Goal: Task Accomplishment & Management: Manage account settings

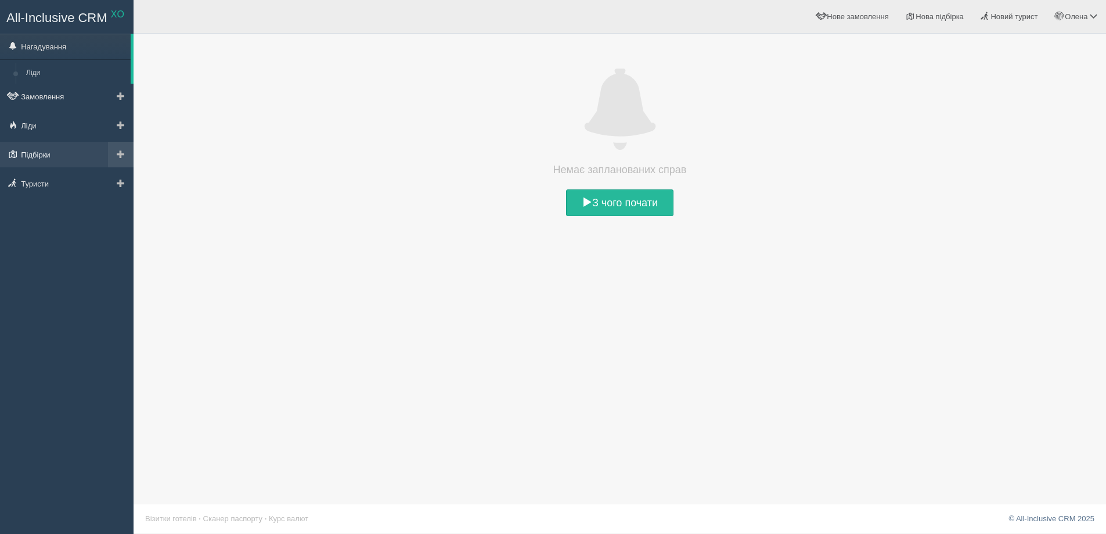
click at [38, 152] on link "Підбірки" at bounding box center [67, 155] width 134 height 26
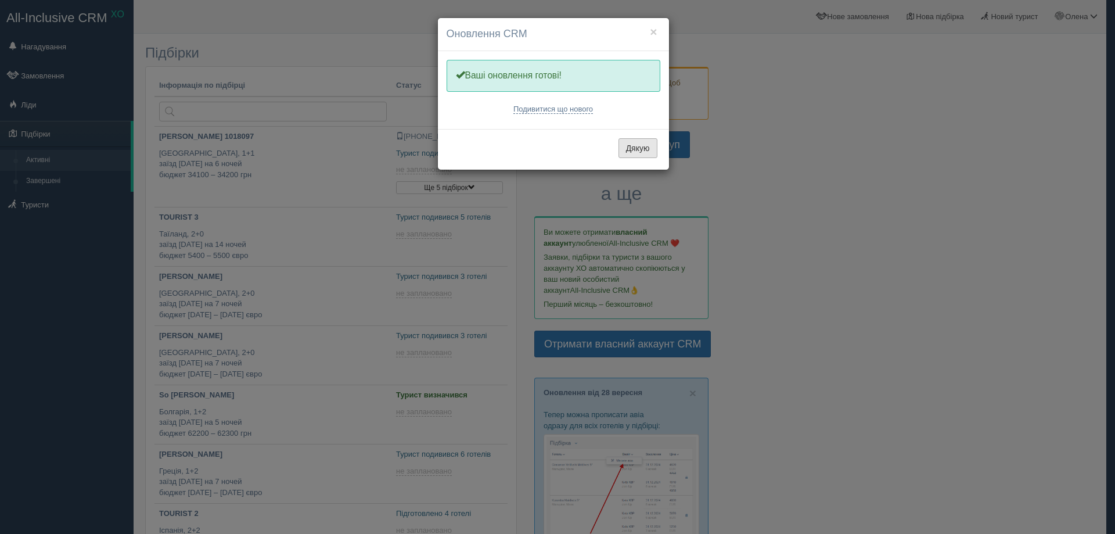
click at [641, 146] on button "Дякую" at bounding box center [638, 148] width 39 height 20
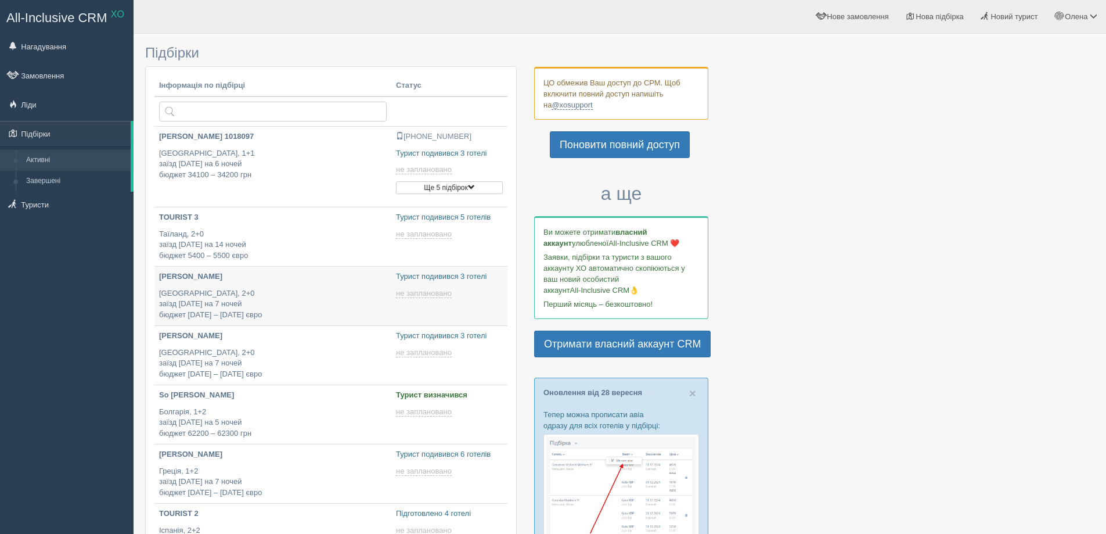
type input "[DATE] 16:55"
type input "[DATE] 20:10"
click at [472, 184] on span at bounding box center [471, 187] width 7 height 7
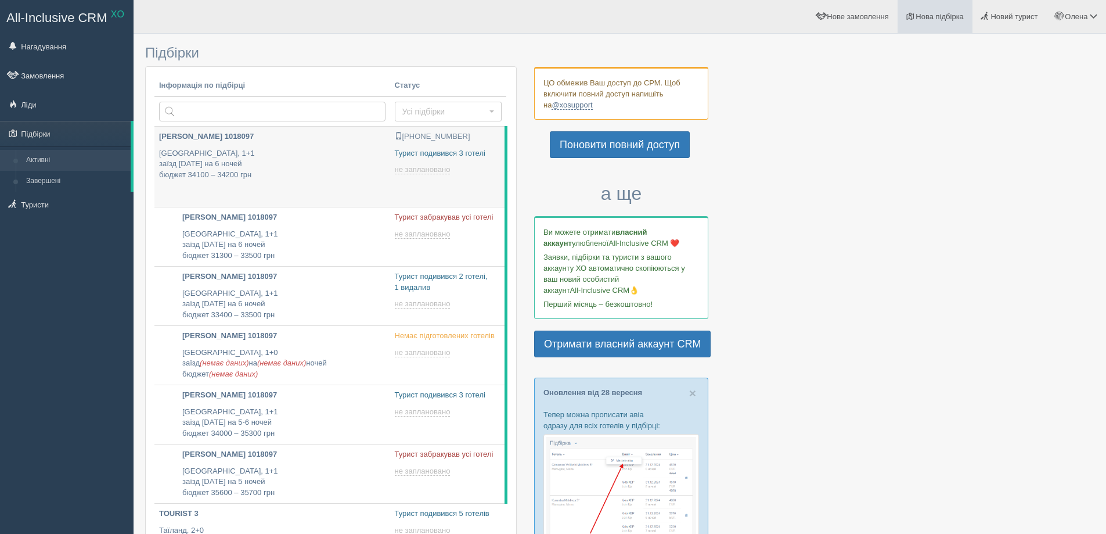
click at [946, 13] on span "Нова підбірка" at bounding box center [940, 16] width 48 height 9
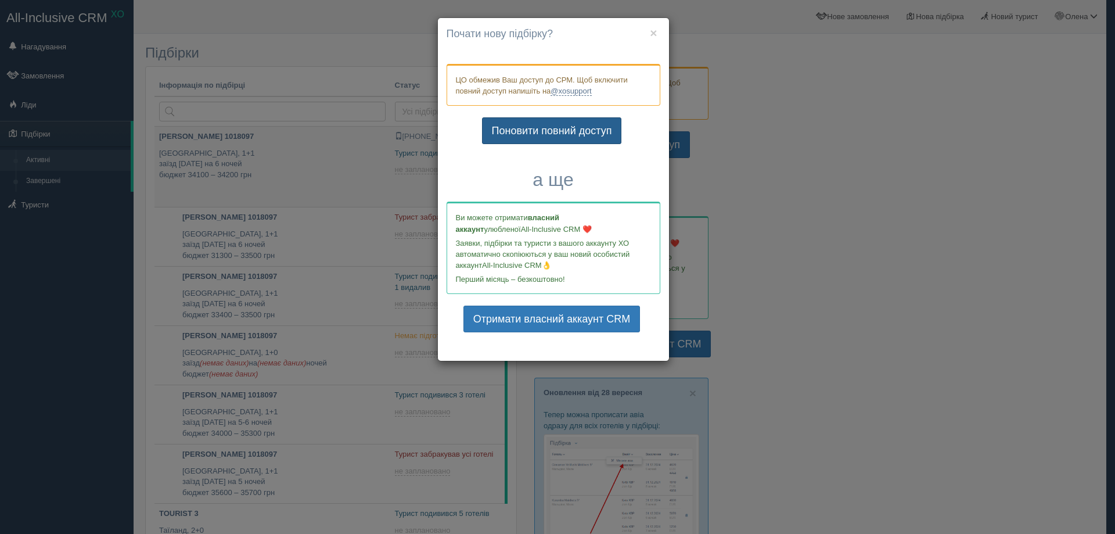
click at [567, 130] on link "Поновити повний доступ" at bounding box center [552, 130] width 140 height 27
click at [651, 31] on button "×" at bounding box center [653, 33] width 7 height 12
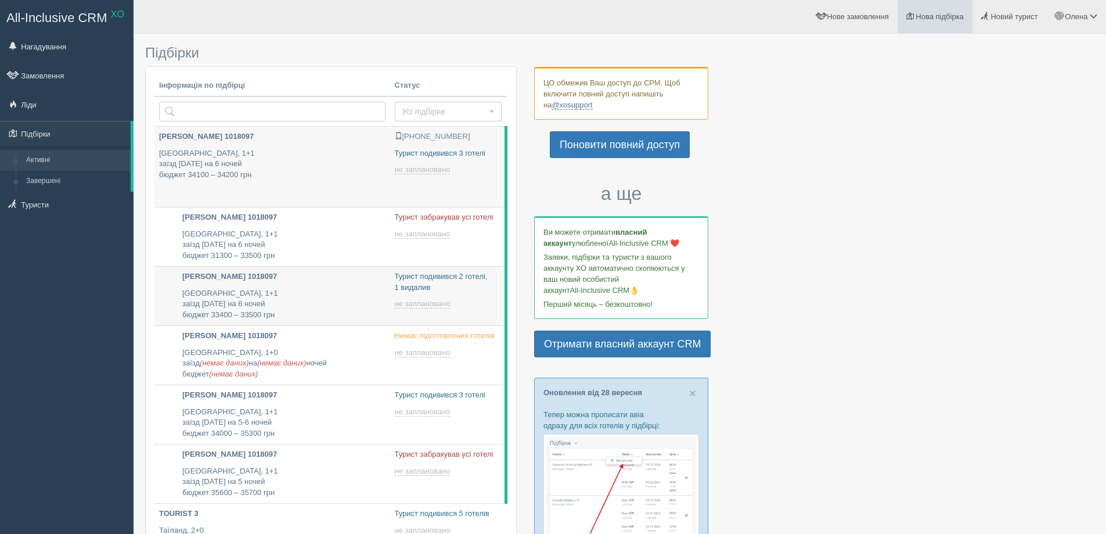
type input "[DATE] 19:15"
